Goal: Information Seeking & Learning: Learn about a topic

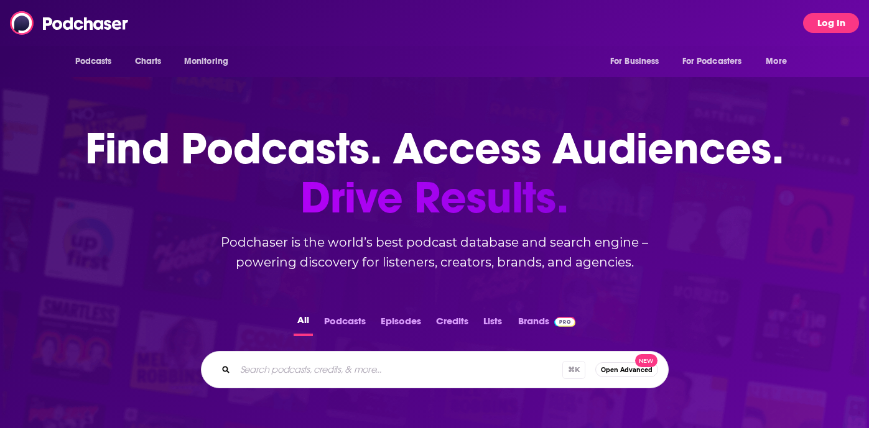
click at [827, 23] on button "Log In" at bounding box center [831, 23] width 56 height 20
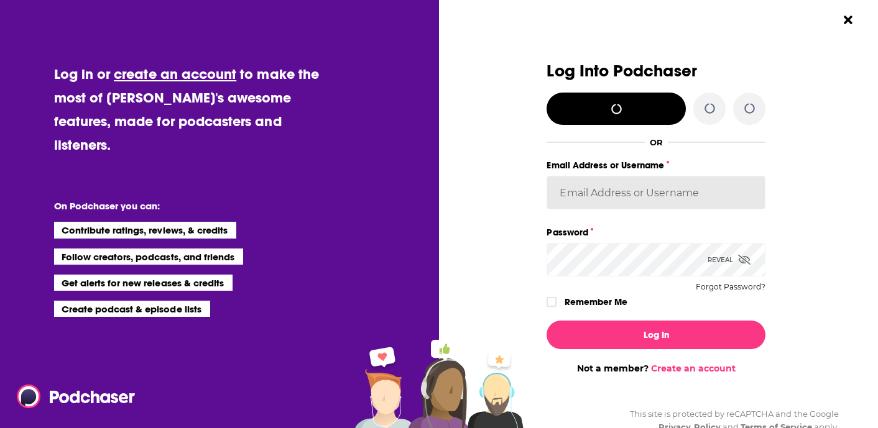
type input "dadascope2"
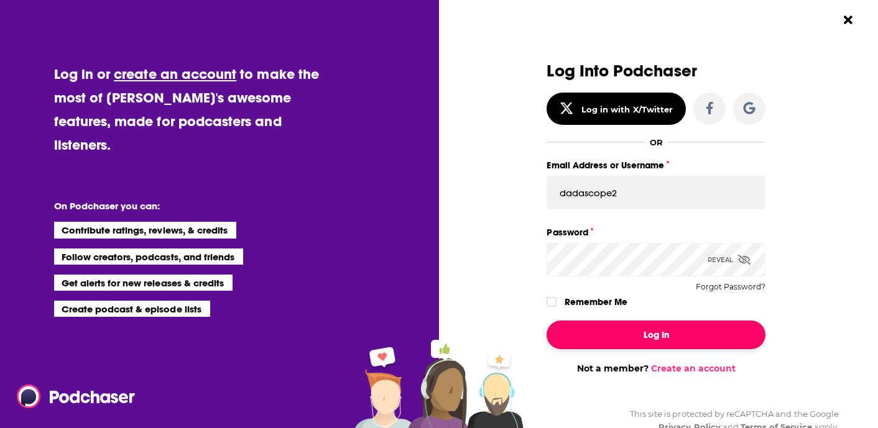
click at [653, 336] on button "Log In" at bounding box center [655, 335] width 219 height 29
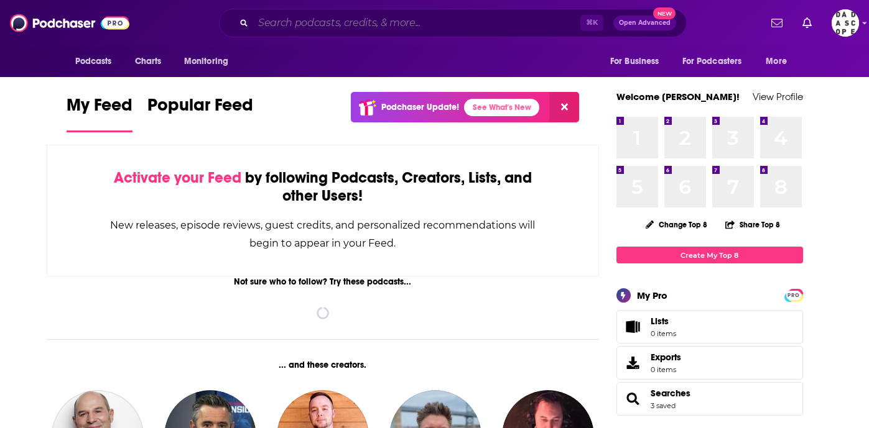
click at [400, 25] on input "Search podcasts, credits, & more..." at bounding box center [416, 23] width 327 height 20
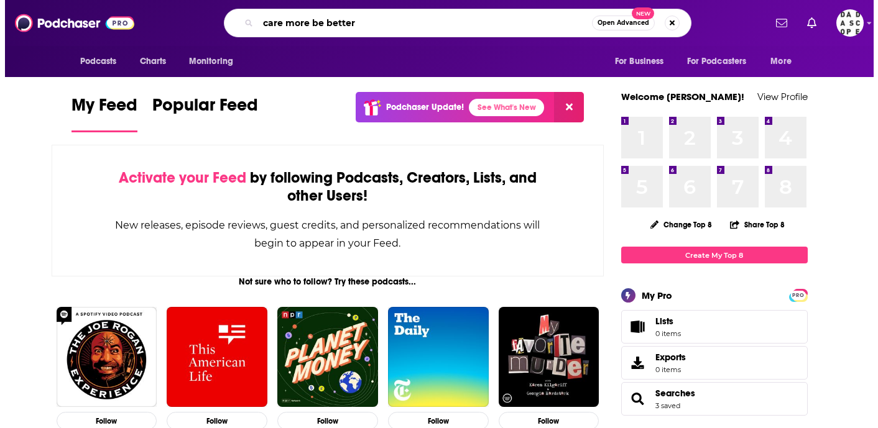
scroll to position [0, 29]
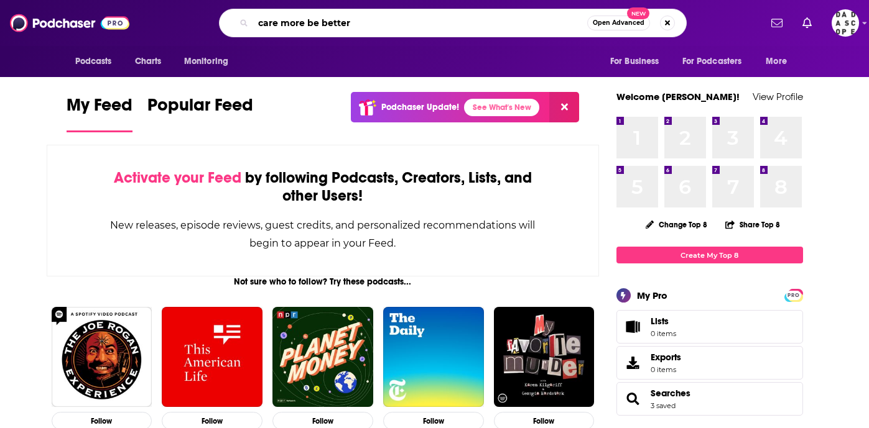
type input "care more be better"
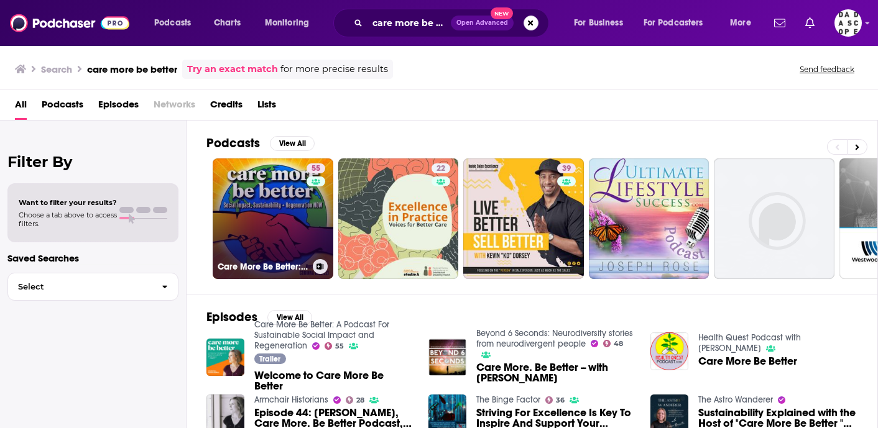
click at [256, 203] on link "55 Care More Be Better: A Podcast For Sustainable Social Impact and Regeneration" at bounding box center [273, 219] width 121 height 121
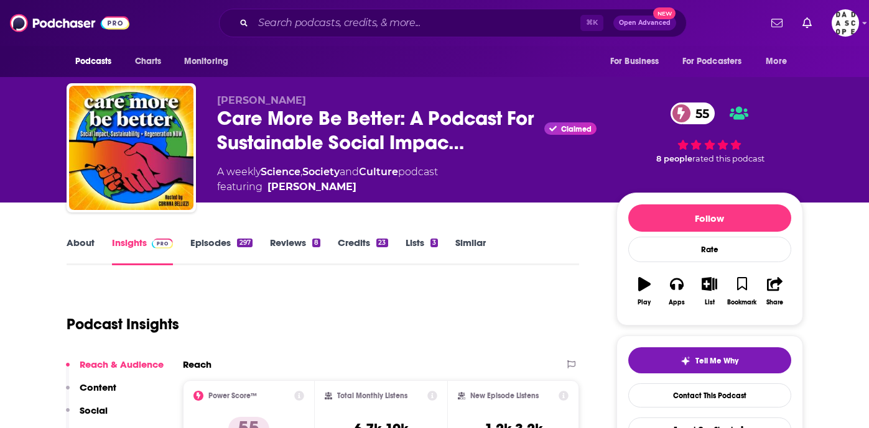
scroll to position [276, 0]
